Goal: Task Accomplishment & Management: Manage account settings

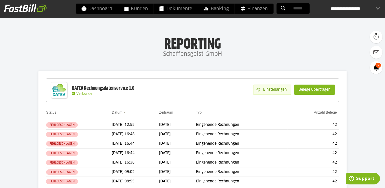
click at [270, 90] on slot "Einstellungen" at bounding box center [275, 90] width 31 height 10
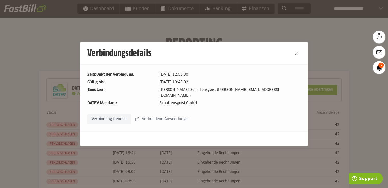
click at [170, 115] on slot "Verbundene Anwendungen" at bounding box center [166, 119] width 55 height 10
click at [110, 116] on slot "Verbindung trennen" at bounding box center [109, 119] width 43 height 10
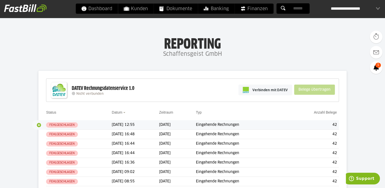
click at [40, 124] on button "button" at bounding box center [39, 124] width 9 height 9
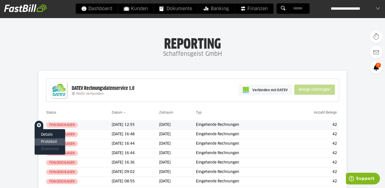
click at [46, 140] on slot "Protokoll" at bounding box center [50, 141] width 18 height 5
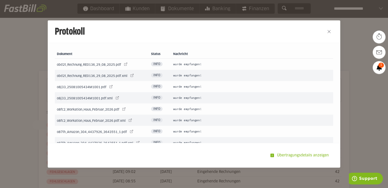
click at [155, 64] on span "Info" at bounding box center [156, 64] width 11 height 4
click at [173, 63] on td "wurde empfangen!" at bounding box center [252, 63] width 162 height 11
click at [291, 153] on slot "Übertragungsdetails anzeigen" at bounding box center [303, 155] width 59 height 10
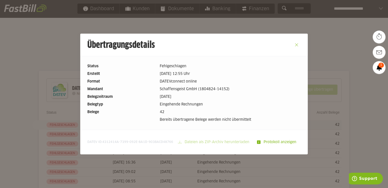
click at [295, 43] on button "Close" at bounding box center [297, 45] width 8 height 8
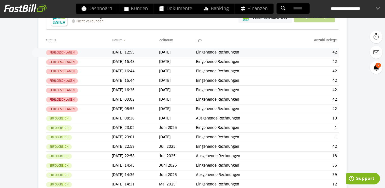
scroll to position [77, 0]
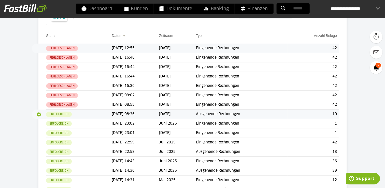
click at [39, 112] on button "button" at bounding box center [39, 114] width 9 height 9
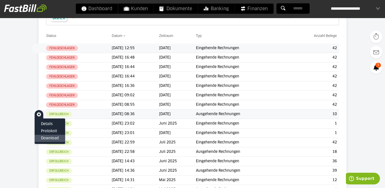
click at [49, 137] on slot "Download" at bounding box center [50, 137] width 18 height 5
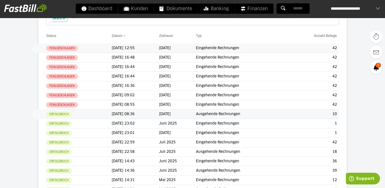
click at [376, 8] on div "**********" at bounding box center [354, 9] width 49 height 10
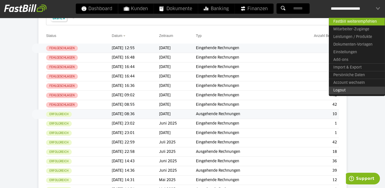
click at [340, 89] on link "Logout" at bounding box center [356, 90] width 56 height 8
